Goal: Task Accomplishment & Management: Manage account settings

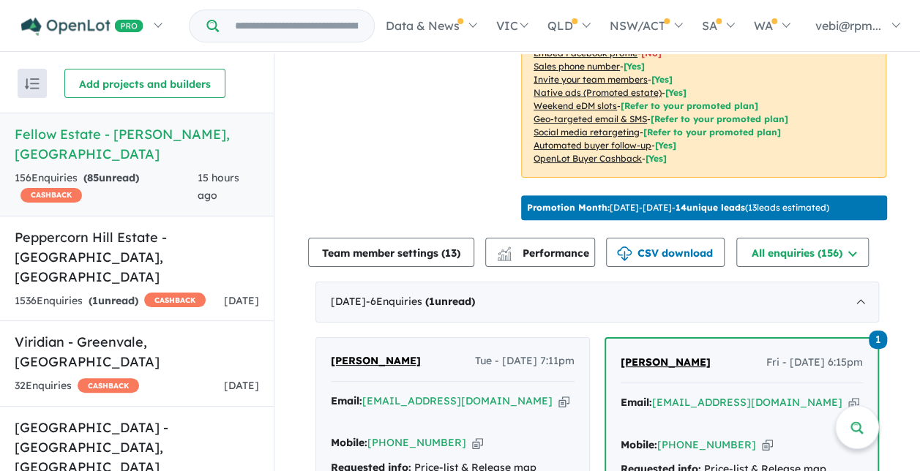
scroll to position [512, 0]
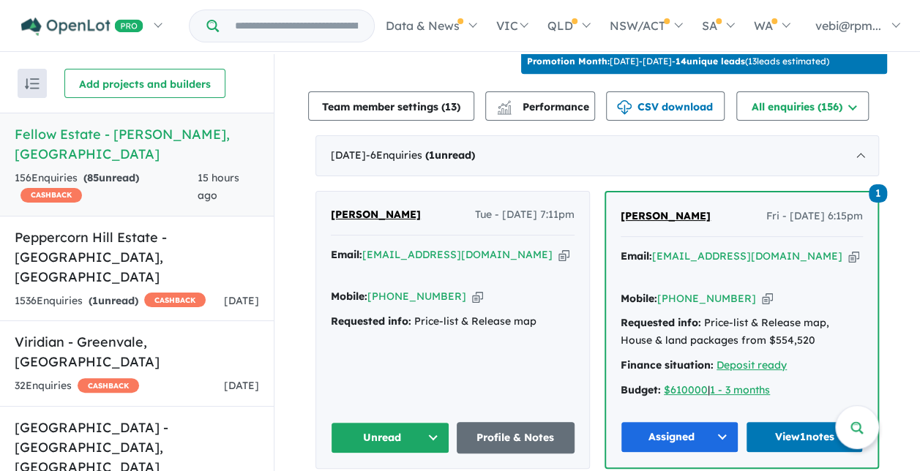
click at [432, 429] on button "Unread" at bounding box center [390, 437] width 119 height 31
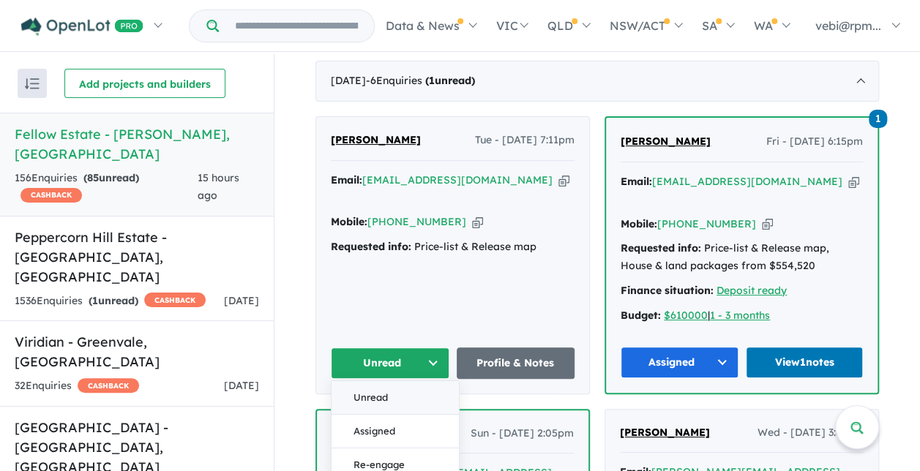
scroll to position [659, 0]
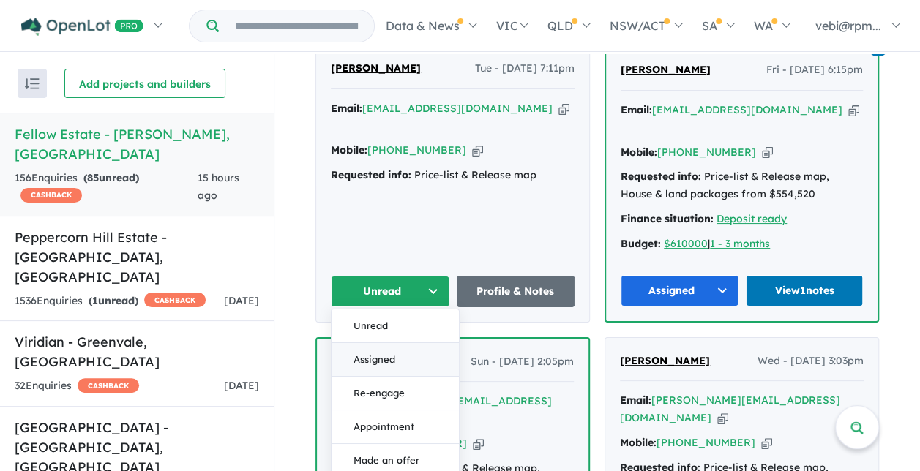
click at [417, 350] on button "Assigned" at bounding box center [394, 359] width 127 height 34
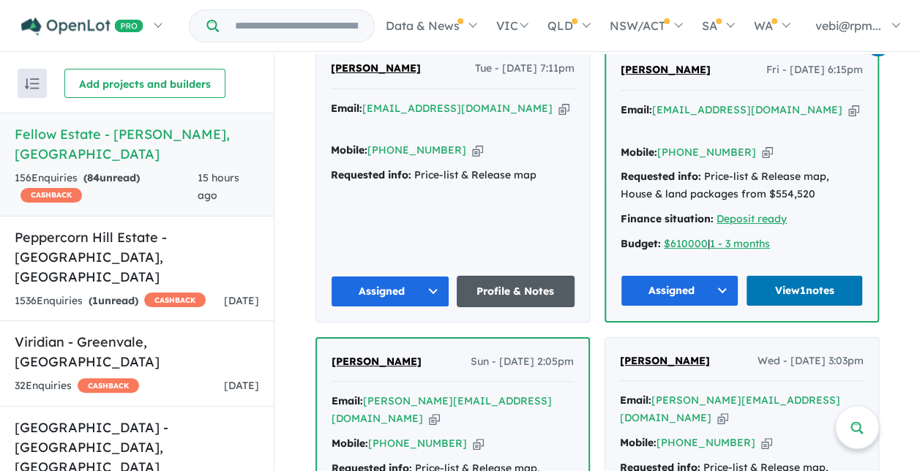
click at [519, 288] on link "Profile & Notes" at bounding box center [516, 291] width 119 height 31
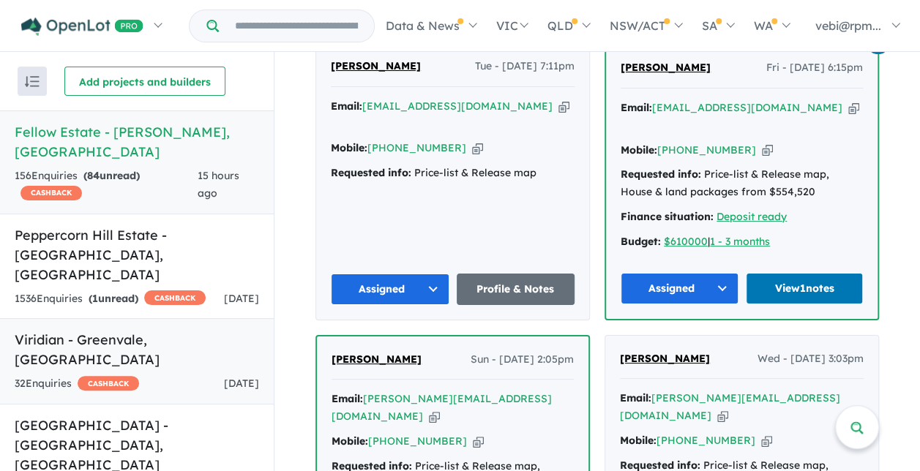
click at [178, 331] on link "Viridian - Greenvale , [GEOGRAPHIC_DATA] 32 Enquir ies ( 0 unread) CASHBACK [DA…" at bounding box center [137, 361] width 274 height 86
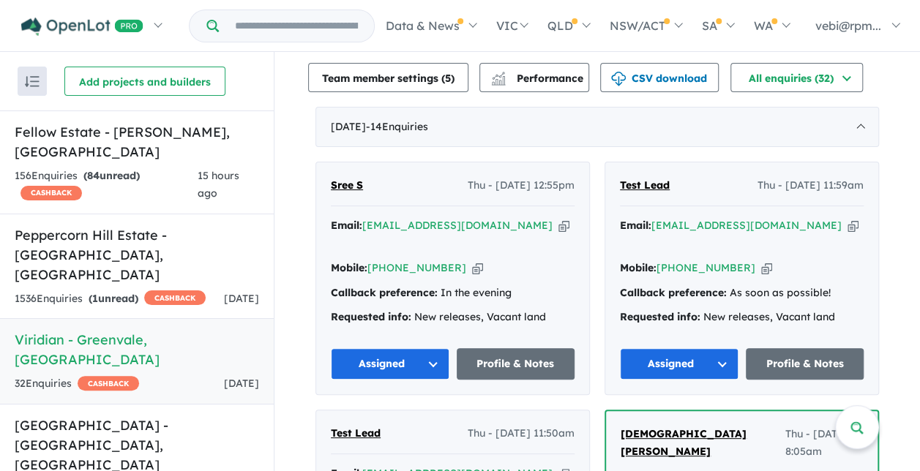
scroll to position [478, 0]
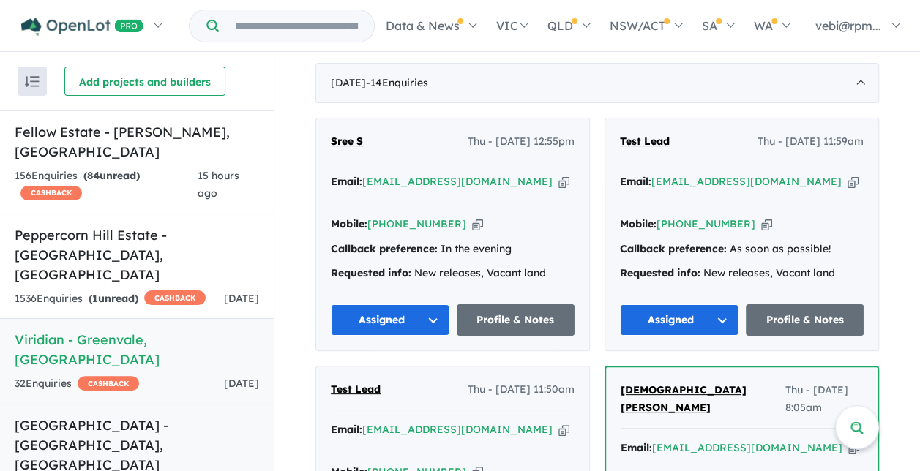
click at [180, 416] on h5 "[GEOGRAPHIC_DATA] - [GEOGRAPHIC_DATA] , [GEOGRAPHIC_DATA]" at bounding box center [137, 445] width 244 height 59
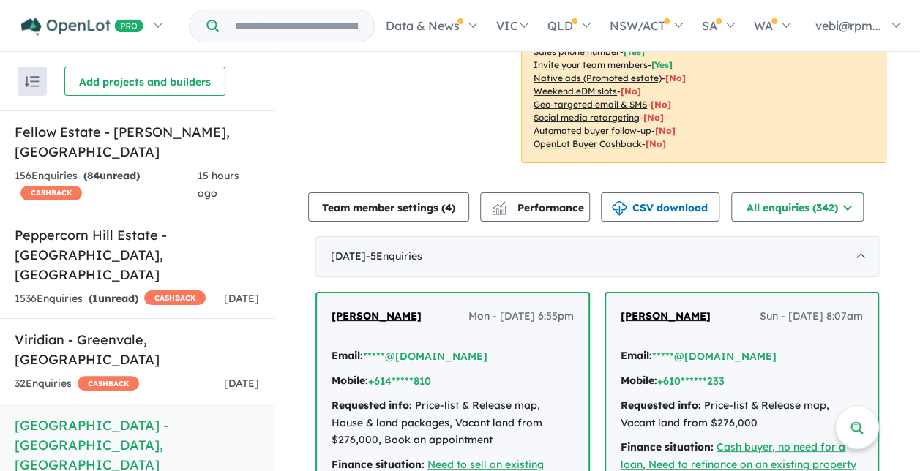
scroll to position [206, 0]
